Goal: Task Accomplishment & Management: Manage account settings

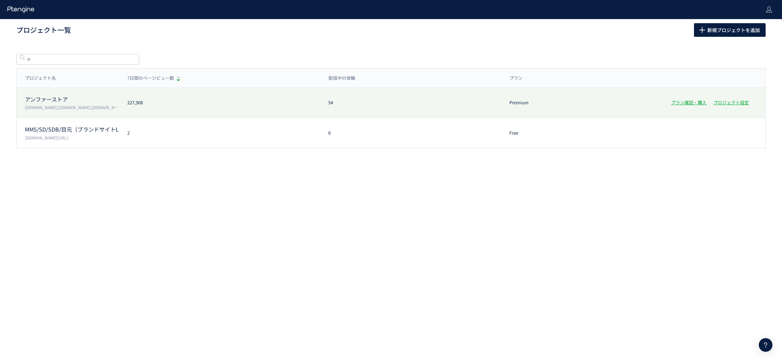
click at [63, 96] on p "アンファーストア" at bounding box center [72, 100] width 94 height 8
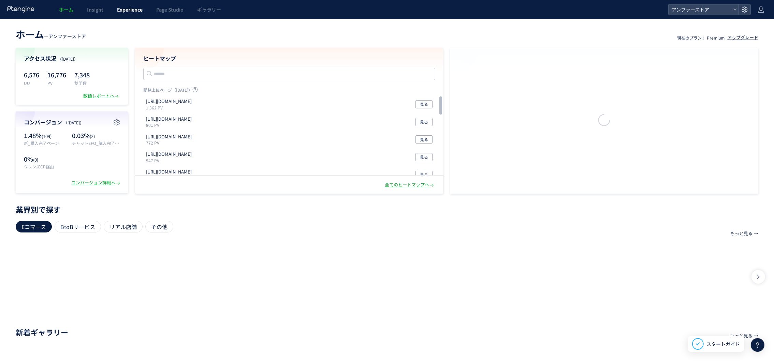
click at [127, 9] on span "Experience" at bounding box center [130, 9] width 26 height 7
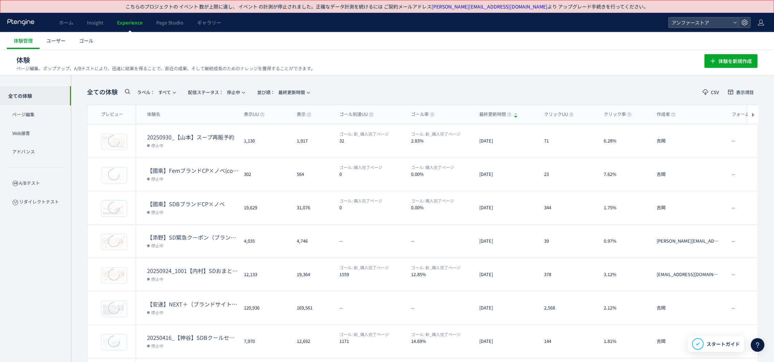
click at [365, 80] on div "全ての体験 ラベル： すべて 配信ステータス​： 停止中 並び順： 最終更新時間 CSV 表示項目 プレビュー 体験名 表示UU 表示 ゴール到達UU ゴール…" at bounding box center [422, 279] width 703 height 409
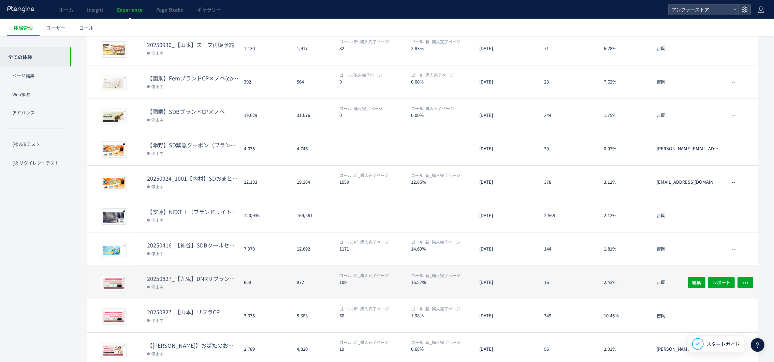
scroll to position [121, 0]
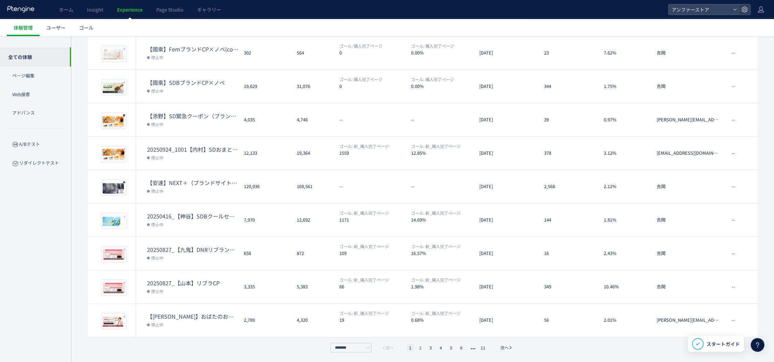
click at [419, 347] on li "2" at bounding box center [420, 348] width 7 height 7
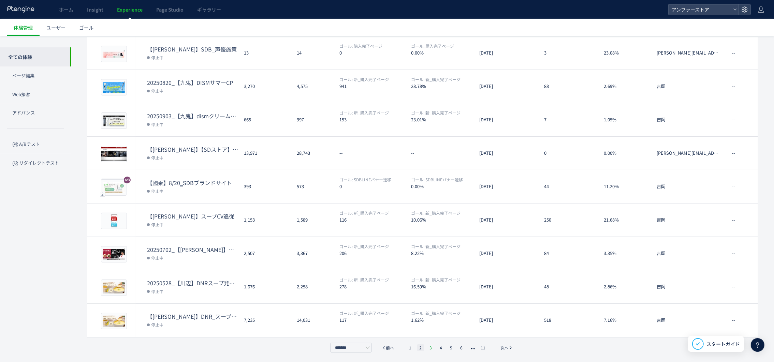
click at [432, 348] on li "3" at bounding box center [431, 348] width 7 height 7
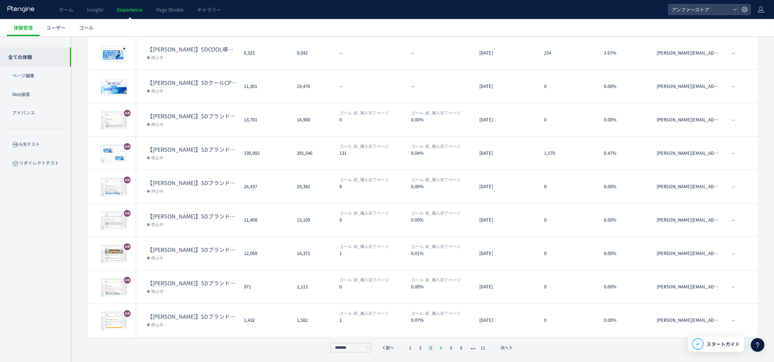
click at [441, 348] on li "4" at bounding box center [441, 348] width 7 height 7
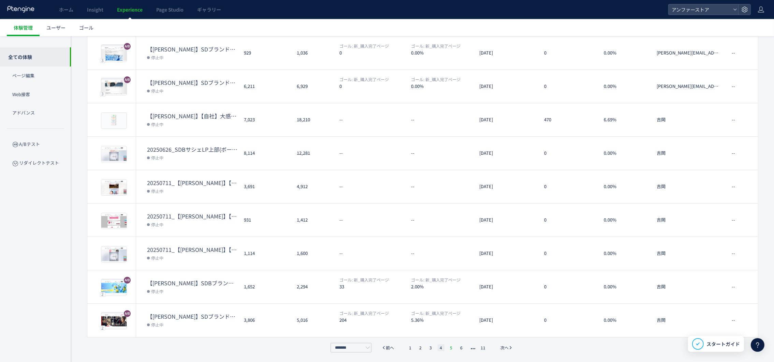
click at [451, 345] on li "5" at bounding box center [451, 348] width 7 height 7
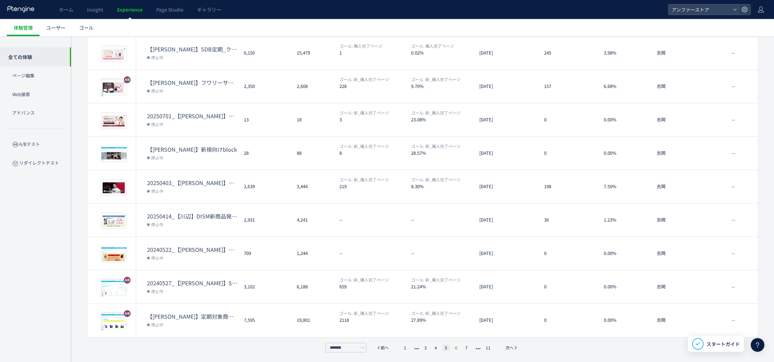
click at [456, 347] on li "6" at bounding box center [456, 348] width 7 height 7
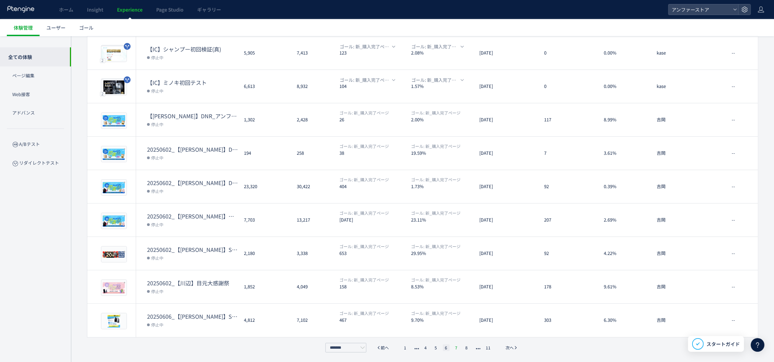
click at [457, 347] on li "7" at bounding box center [456, 348] width 7 height 7
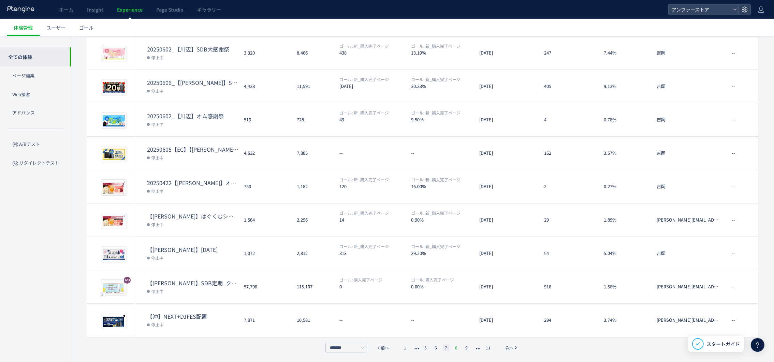
click at [456, 347] on li "8" at bounding box center [456, 348] width 7 height 7
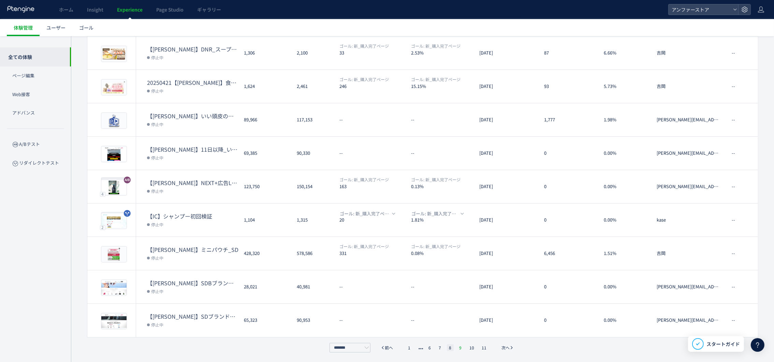
click at [460, 348] on li "9" at bounding box center [460, 348] width 7 height 7
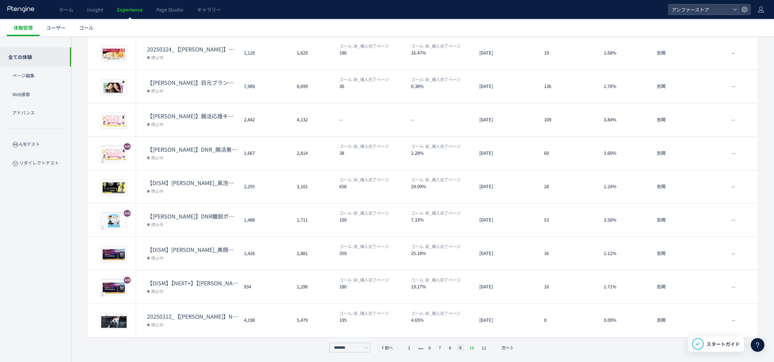
click at [473, 346] on li "10" at bounding box center [471, 348] width 9 height 7
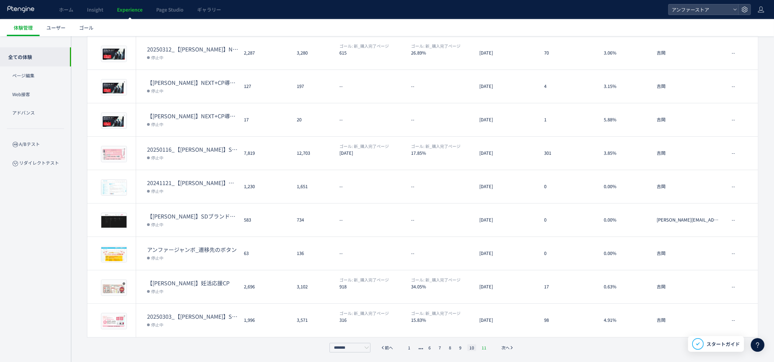
click at [482, 347] on li "11" at bounding box center [484, 348] width 9 height 7
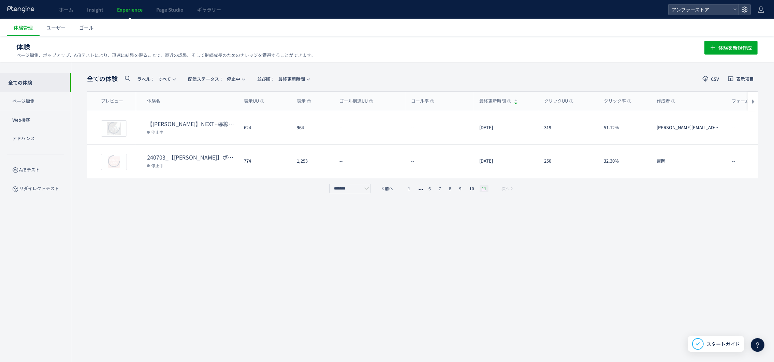
scroll to position [13, 0]
click at [249, 79] on button "配信ステータス​： 停止中" at bounding box center [216, 78] width 65 height 11
click at [218, 98] on li "すべて" at bounding box center [218, 98] width 28 height 12
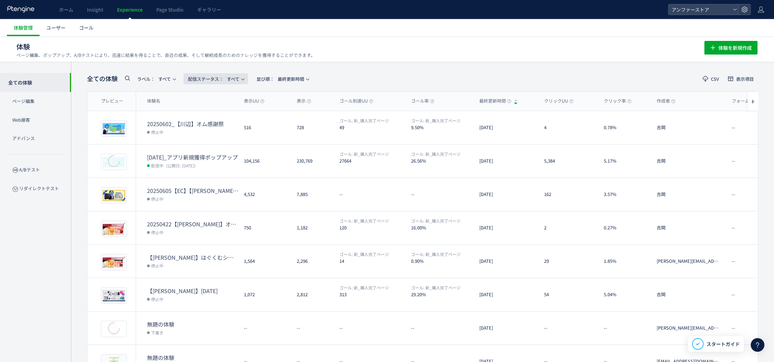
click at [242, 77] on button "配信ステータス​： すべて" at bounding box center [216, 78] width 64 height 11
click at [219, 108] on li "配信中" at bounding box center [218, 110] width 28 height 12
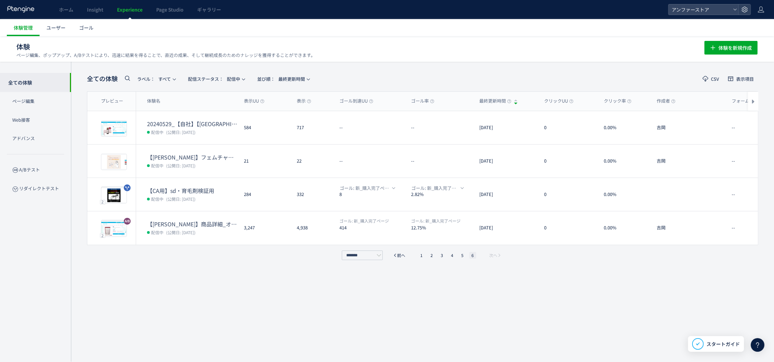
click at [447, 255] on ul "1 2 3 4 5 6" at bounding box center [447, 255] width 61 height 7
click at [443, 254] on li "3" at bounding box center [442, 255] width 7 height 7
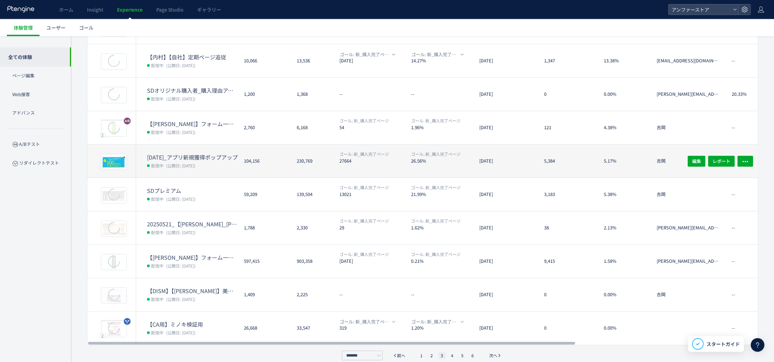
scroll to position [121, 0]
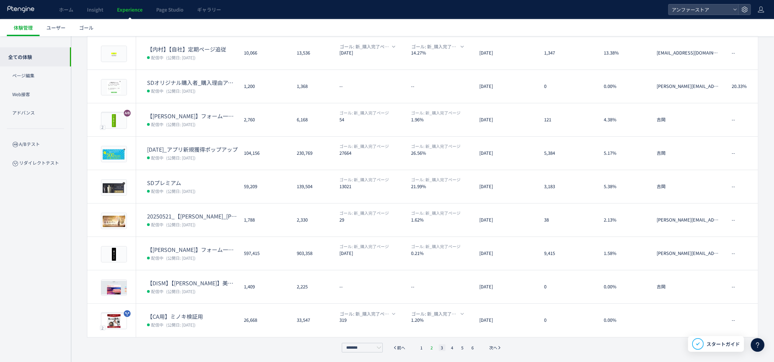
click at [433, 348] on li "2" at bounding box center [432, 348] width 7 height 7
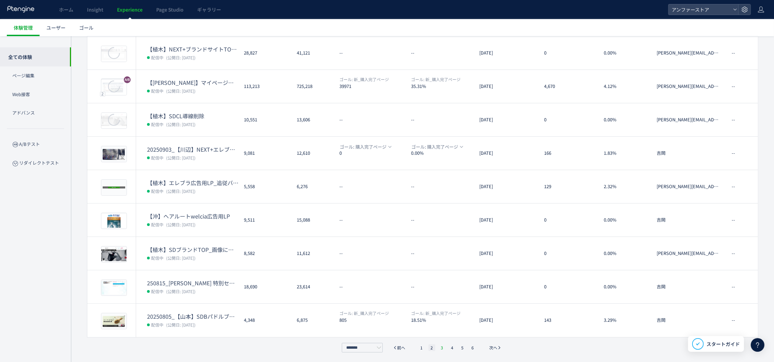
click at [439, 348] on li "3" at bounding box center [442, 348] width 7 height 7
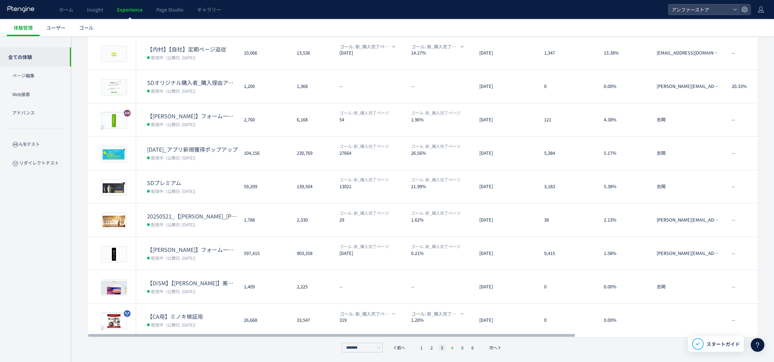
click at [451, 349] on li "4" at bounding box center [452, 348] width 7 height 7
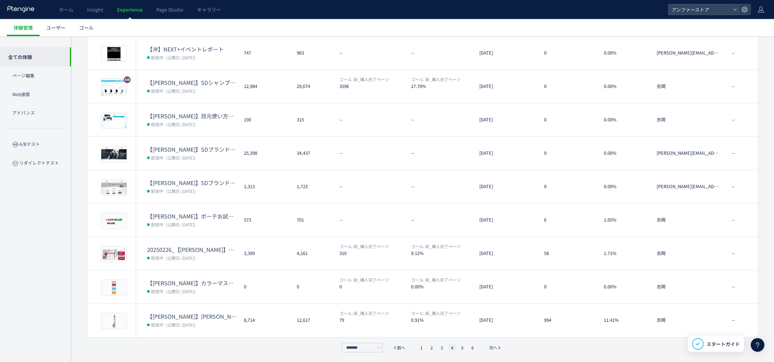
click at [439, 350] on ul "1 2 3 4 5 6" at bounding box center [447, 348] width 61 height 7
click at [441, 350] on li "3" at bounding box center [442, 348] width 7 height 7
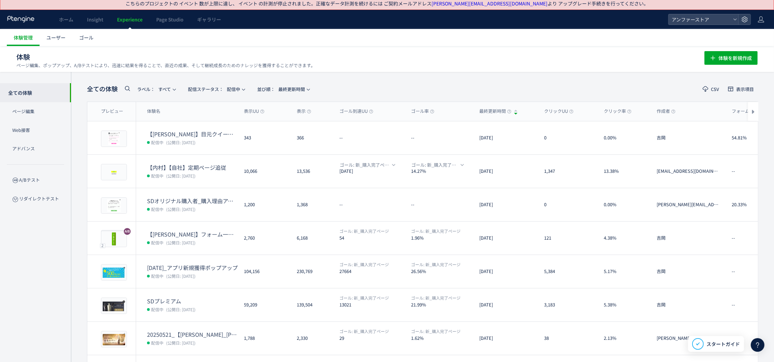
scroll to position [0, 0]
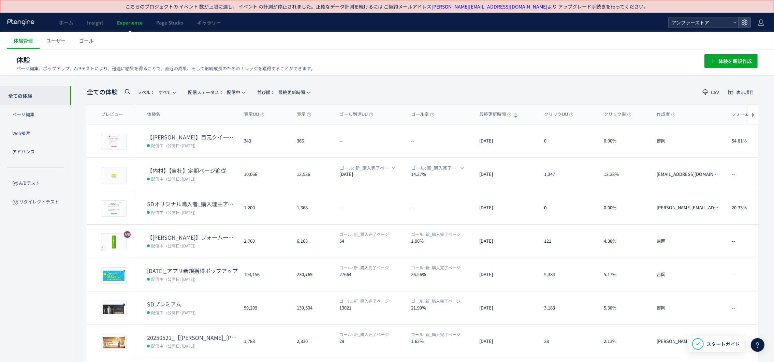
click at [735, 21] on icon at bounding box center [735, 22] width 4 height 4
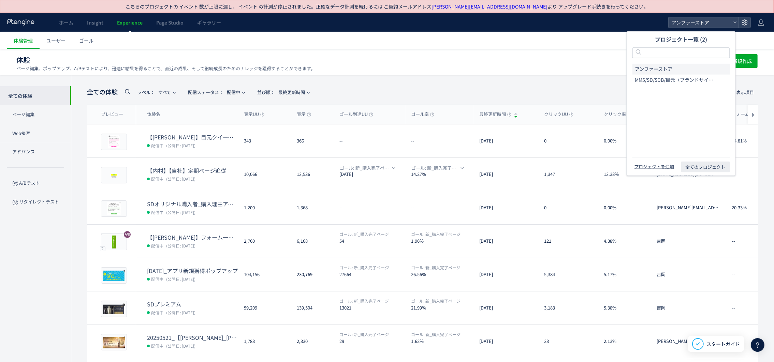
click at [499, 35] on ul "体験管理 ユーザー ゴール" at bounding box center [390, 40] width 767 height 17
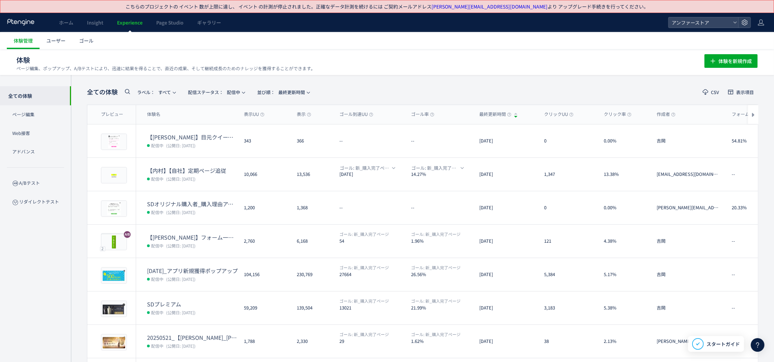
click at [498, 43] on ul "体験管理 ユーザー ゴール" at bounding box center [390, 40] width 767 height 17
click at [714, 22] on span "アンファーストア" at bounding box center [700, 22] width 61 height 10
